Goal: Task Accomplishment & Management: Manage account settings

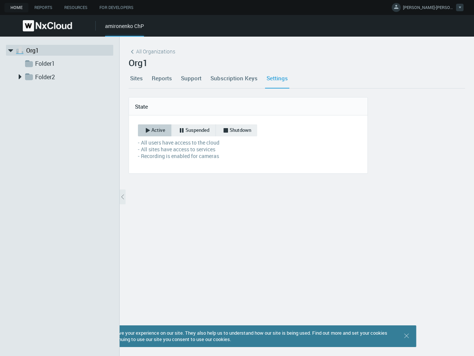
click at [430, 8] on span "[PERSON_NAME]-[PERSON_NAME]" at bounding box center [429, 8] width 52 height 9
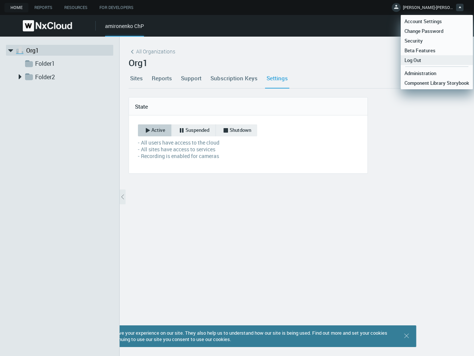
click at [428, 62] on link "Log Out" at bounding box center [437, 60] width 72 height 10
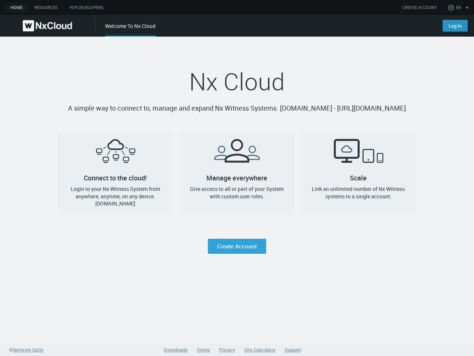
click at [454, 30] on link "Log In" at bounding box center [455, 26] width 25 height 12
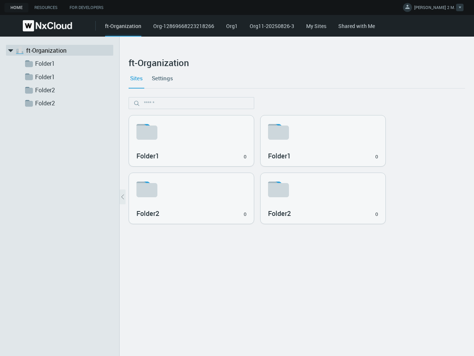
click at [441, 4] on button "ANNA 2 M." at bounding box center [433, 7] width 67 height 15
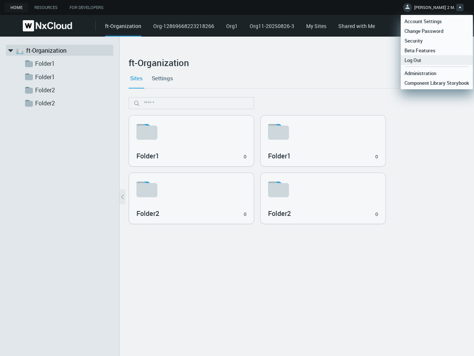
click at [435, 61] on link "Log Out" at bounding box center [437, 60] width 72 height 10
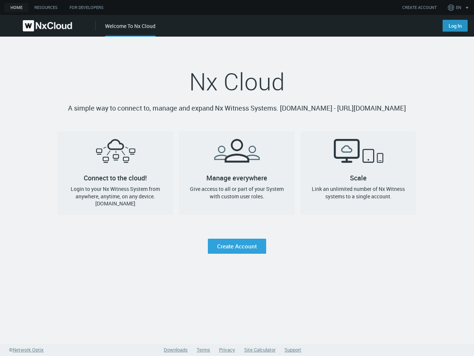
click at [160, 26] on link "Log In" at bounding box center [455, 26] width 25 height 12
